Goal: Task Accomplishment & Management: Manage account settings

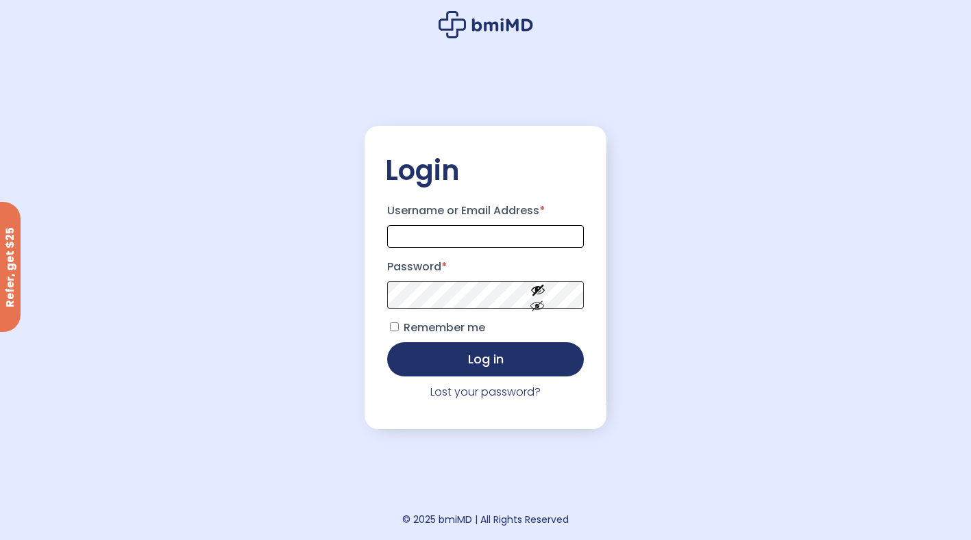
click at [482, 242] on input "Username or Email Address *" at bounding box center [485, 236] width 197 height 23
type input "**********"
click at [504, 366] on button "Log in" at bounding box center [485, 358] width 197 height 34
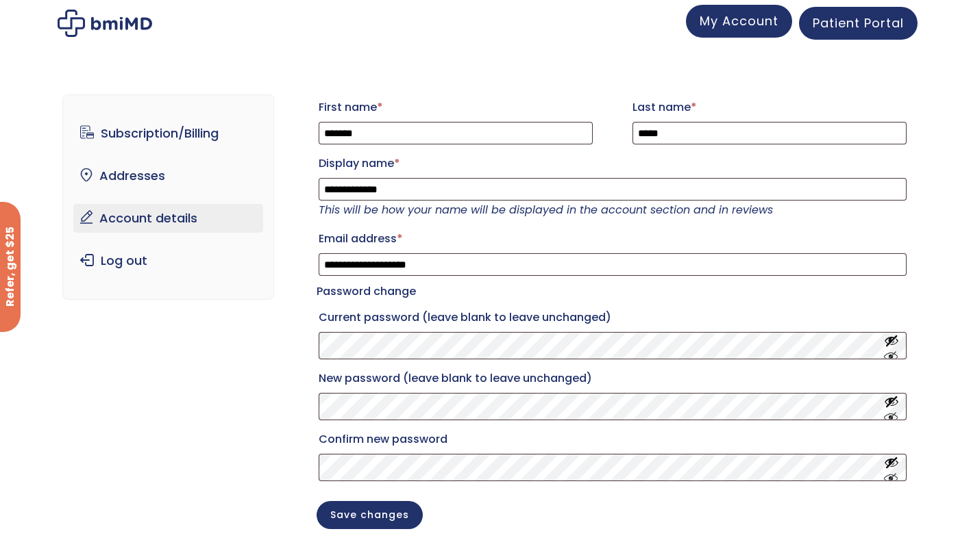
click at [749, 23] on span "My Account" at bounding box center [738, 20] width 79 height 17
